Goal: Task Accomplishment & Management: Complete application form

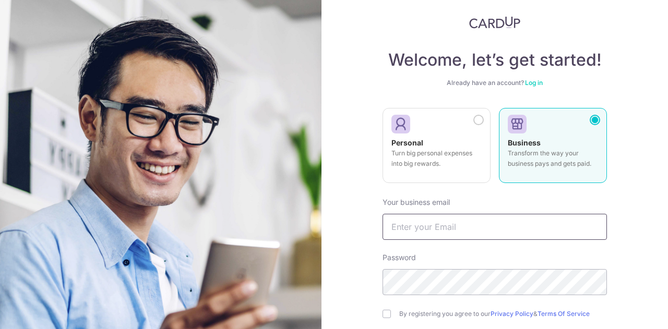
scroll to position [52, 0]
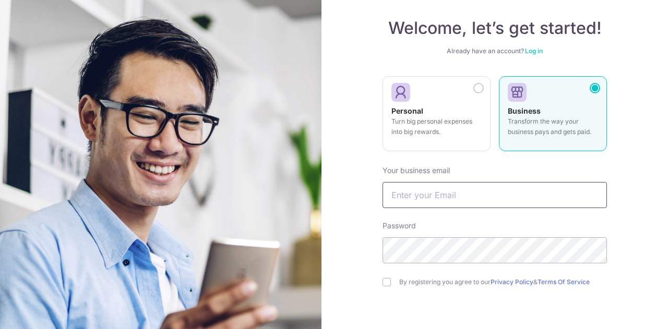
click at [473, 200] on input "text" at bounding box center [495, 195] width 225 height 26
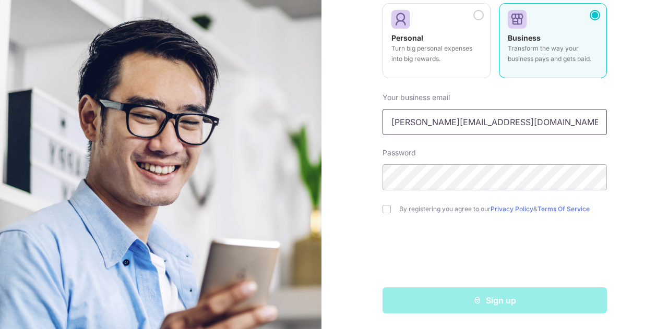
type input "daphne@priveautomation.com"
click at [385, 209] on input "checkbox" at bounding box center [387, 209] width 8 height 8
checkbox input "true"
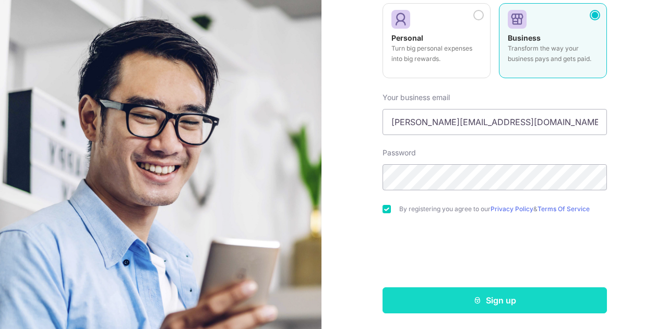
click at [464, 300] on button "Sign up" at bounding box center [495, 301] width 225 height 26
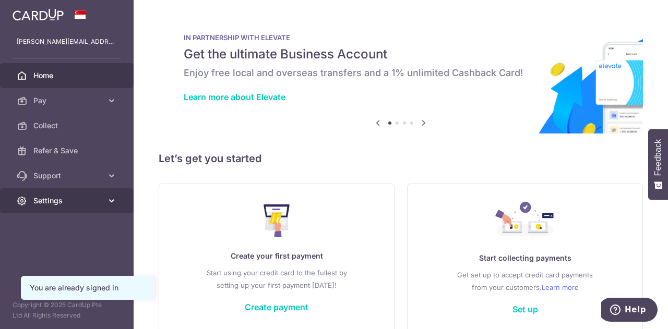
click at [81, 200] on span "Settings" at bounding box center [67, 201] width 69 height 10
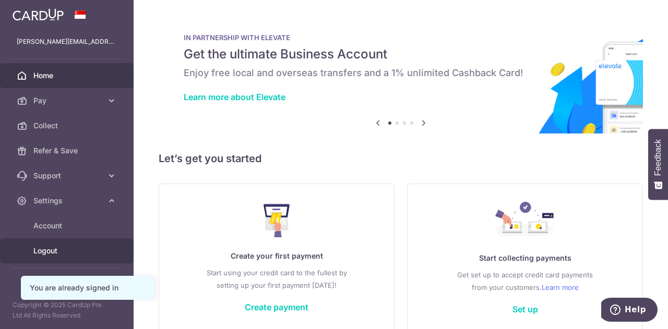
click at [73, 252] on span "Logout" at bounding box center [67, 251] width 69 height 10
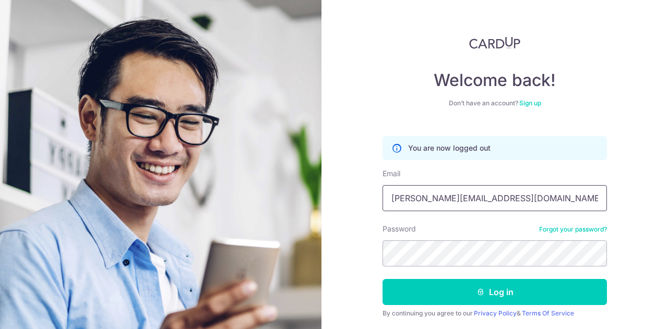
click at [506, 208] on input "daphne@priveautomation.com" at bounding box center [495, 198] width 225 height 26
click at [526, 203] on input "daphne@priveautomation.com" at bounding box center [495, 198] width 225 height 26
drag, startPoint x: 534, startPoint y: 204, endPoint x: 331, endPoint y: 181, distance: 204.4
click at [331, 181] on div "Welcome back! Don’t have an account? Sign up You are now logged out Email daphn…" at bounding box center [495, 164] width 347 height 329
type input "[EMAIL_ADDRESS][DOMAIN_NAME]"
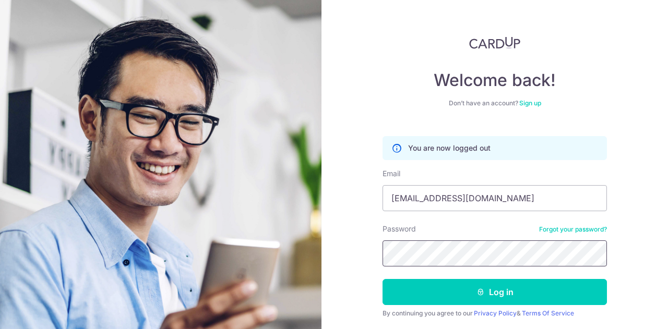
click at [307, 240] on section "Welcome back! Don’t have an account? Sign up You are now logged out Email boisl…" at bounding box center [334, 164] width 668 height 329
click at [527, 101] on link "Sign up" at bounding box center [531, 103] width 22 height 8
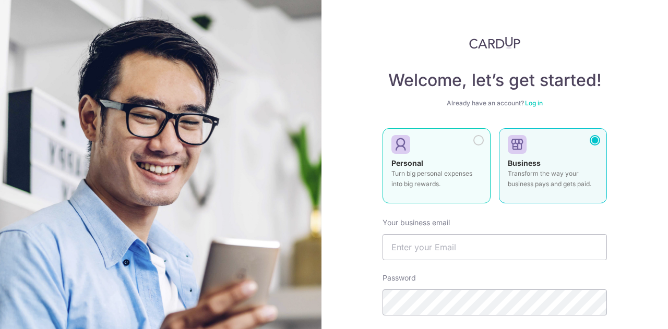
click at [461, 160] on div "Personal Turn big personal expenses into big rewards." at bounding box center [437, 176] width 90 height 37
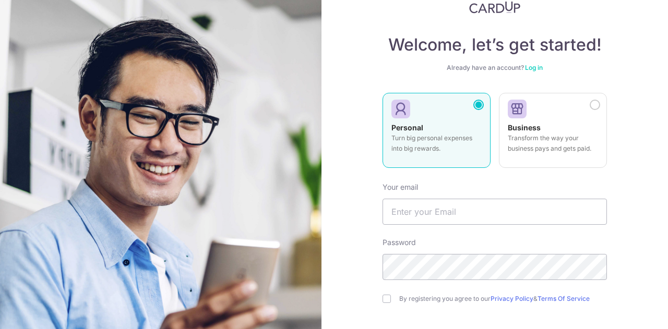
scroll to position [52, 0]
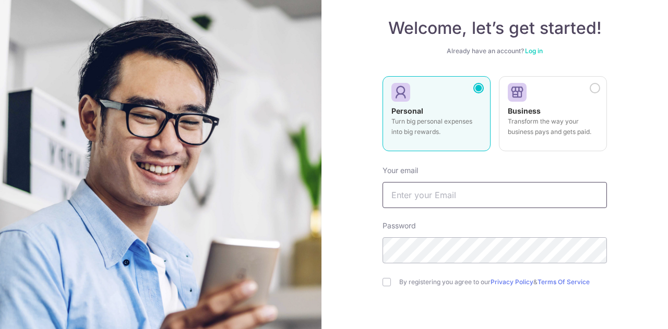
click at [439, 203] on input "text" at bounding box center [495, 195] width 225 height 26
type input "boislandsg@gmail.com"
click at [388, 283] on div "By registering you agree to our Privacy Policy & Terms Of Service" at bounding box center [495, 282] width 225 height 13
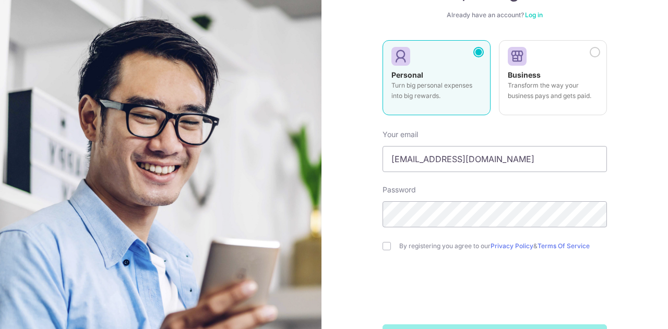
scroll to position [104, 0]
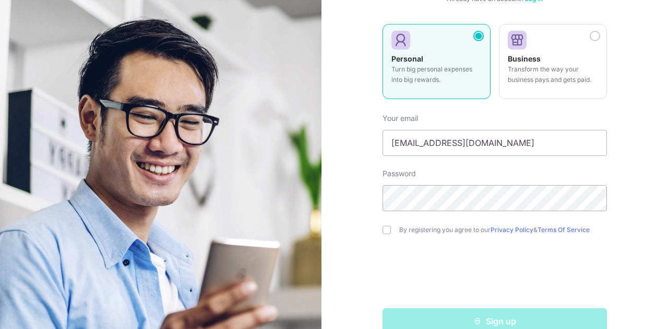
click at [379, 229] on div "Welcome, let’s get started! Already have an account? Log in Personal Turn big p…" at bounding box center [495, 164] width 347 height 329
click at [383, 225] on div "By registering you agree to our Privacy Policy & Terms Of Service" at bounding box center [495, 230] width 225 height 13
click at [384, 228] on input "checkbox" at bounding box center [387, 230] width 8 height 8
checkbox input "true"
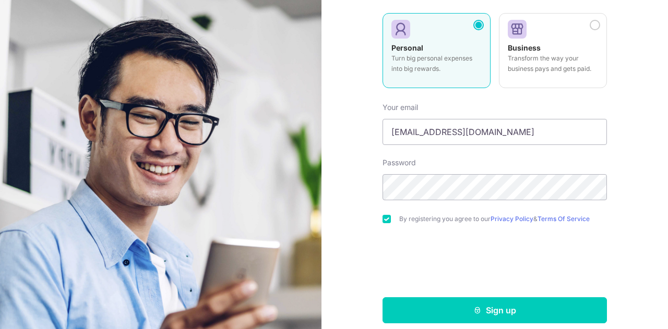
scroll to position [125, 0]
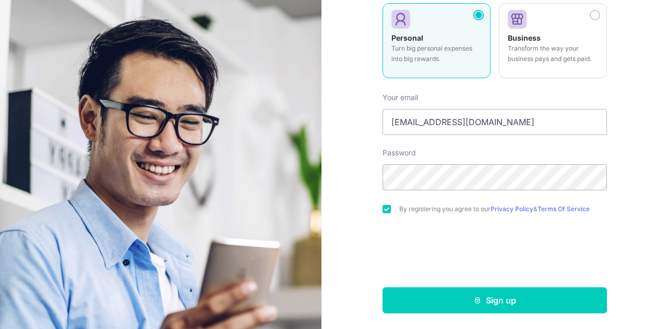
click at [412, 286] on form "Your email boislandsg@gmail.com Password By registering you agree to our Privac…" at bounding box center [495, 199] width 225 height 229
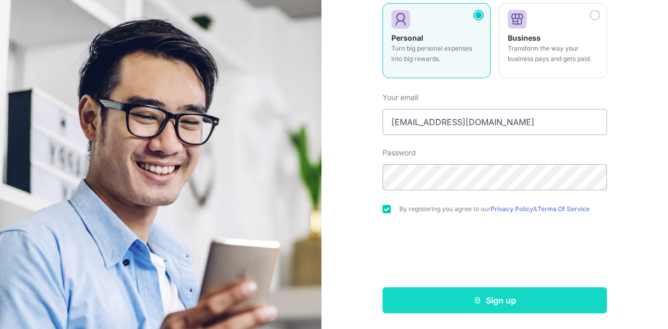
click at [416, 298] on button "Sign up" at bounding box center [495, 301] width 225 height 26
